Goal: Find specific page/section: Find specific page/section

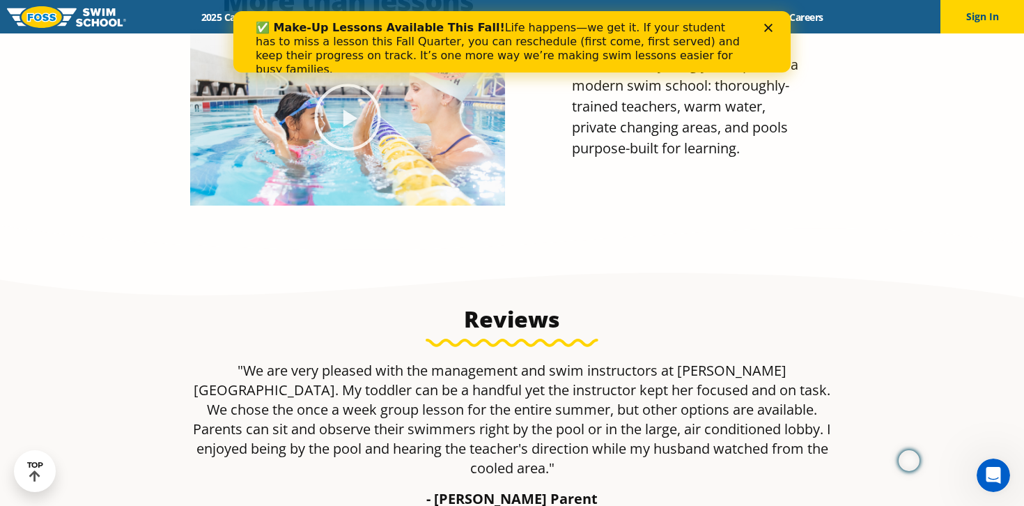
click at [766, 26] on polygon "Close" at bounding box center [768, 28] width 8 height 8
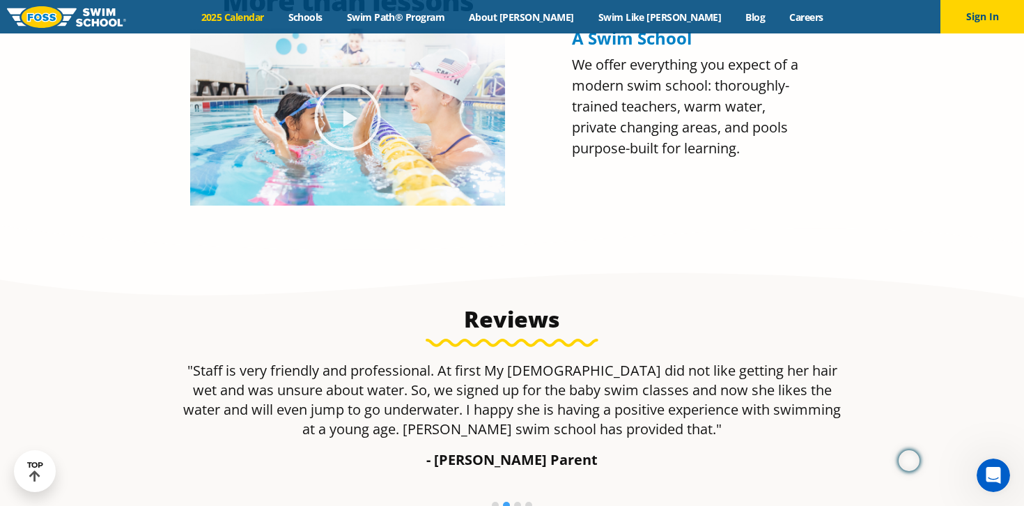
click at [274, 16] on link "2025 Calendar" at bounding box center [232, 16] width 87 height 13
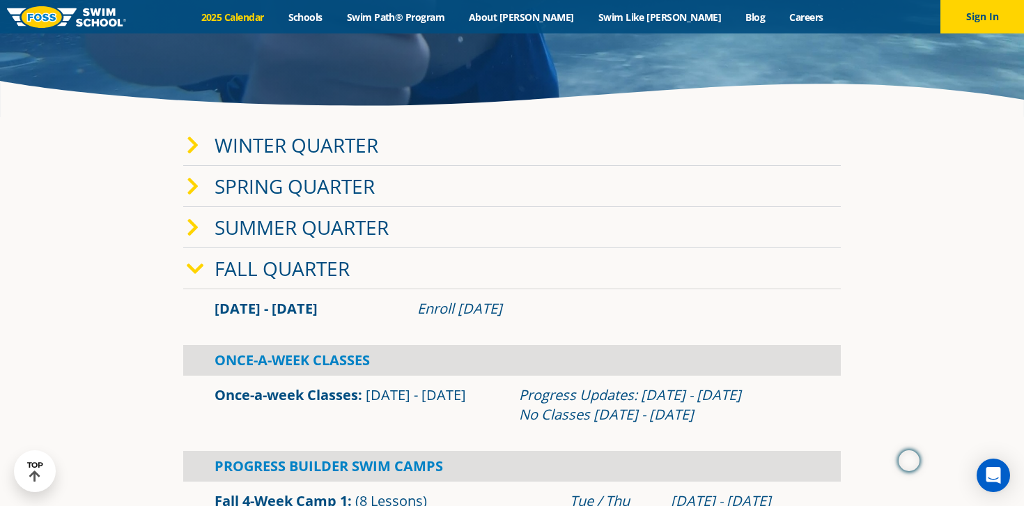
scroll to position [242, 0]
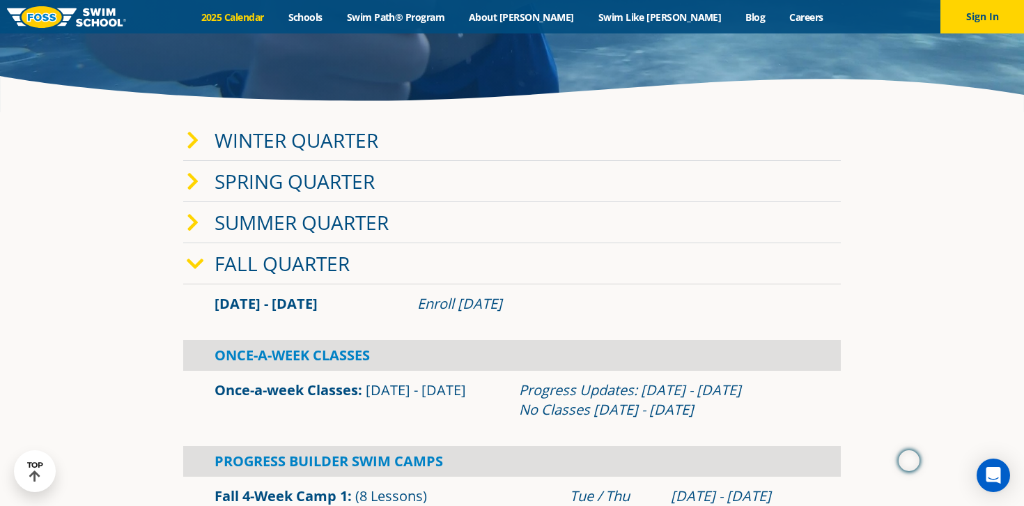
click at [194, 264] on icon at bounding box center [195, 264] width 17 height 20
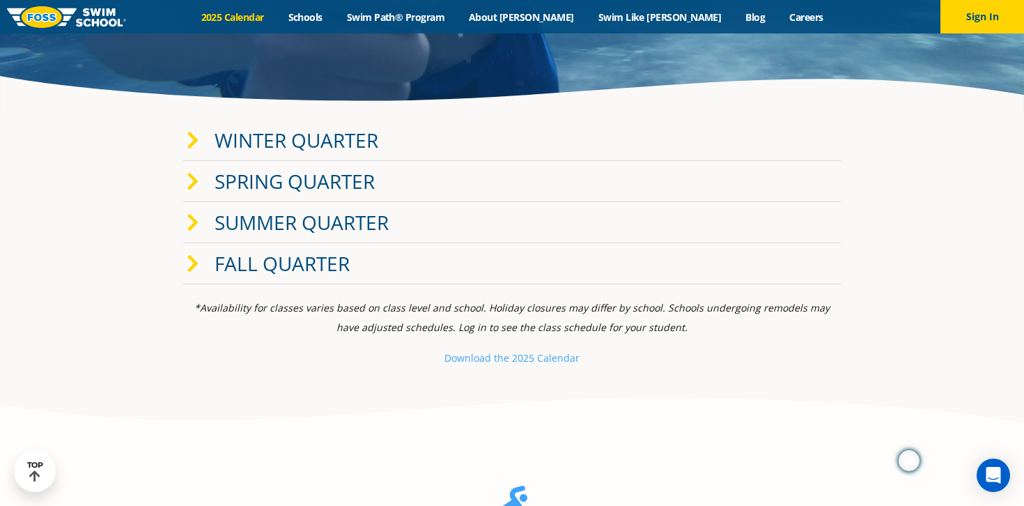
click at [194, 264] on icon at bounding box center [193, 264] width 13 height 20
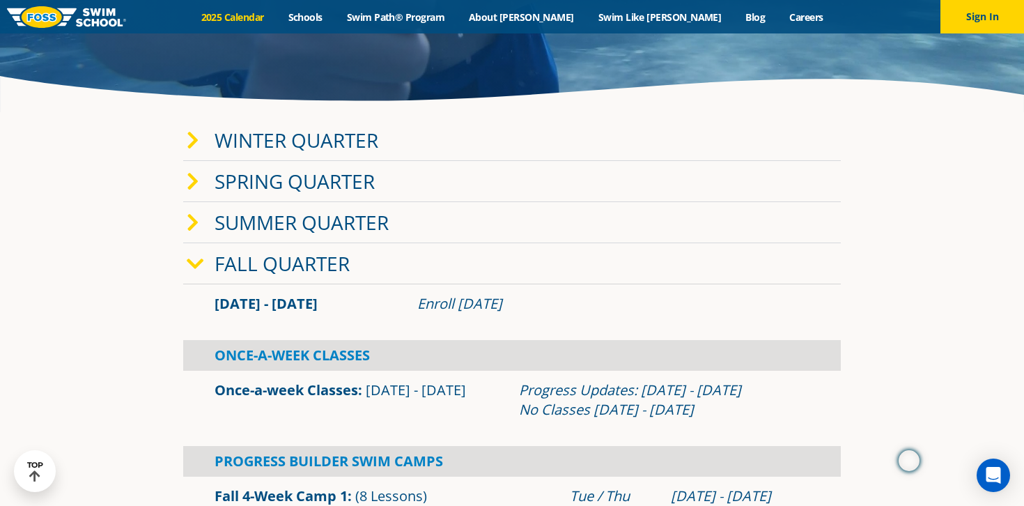
click at [193, 225] on icon at bounding box center [193, 223] width 13 height 20
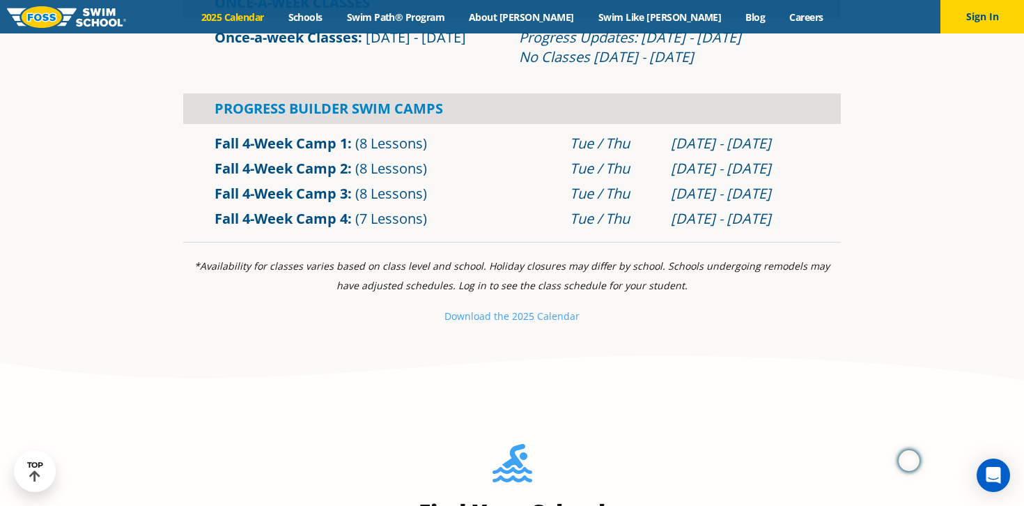
scroll to position [1046, 0]
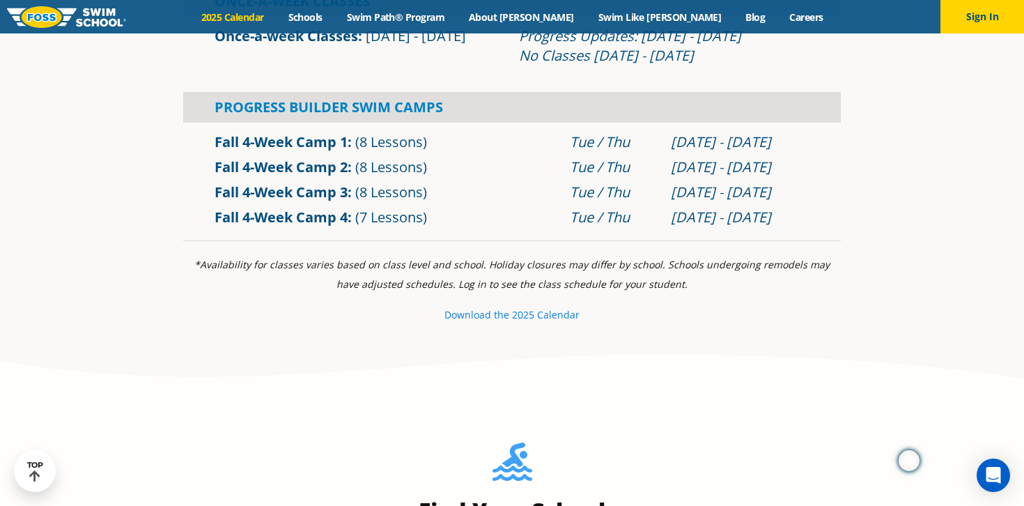
click at [536, 314] on small "e 2025 Calendar" at bounding box center [542, 314] width 76 height 13
